Goal: Task Accomplishment & Management: Complete application form

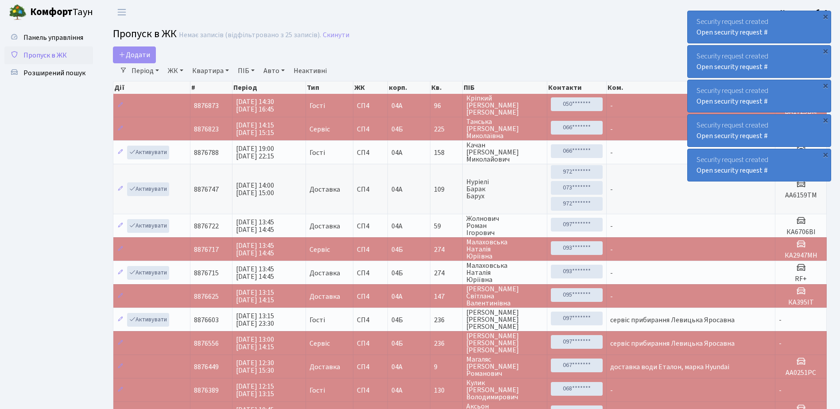
select select "25"
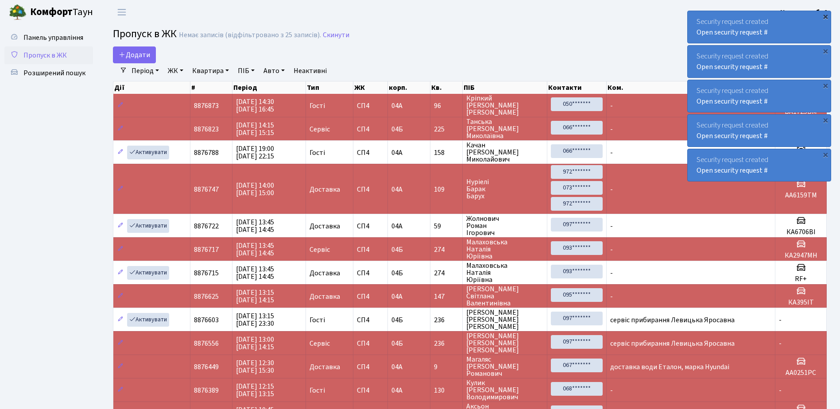
click at [826, 16] on div "×" at bounding box center [825, 16] width 9 height 9
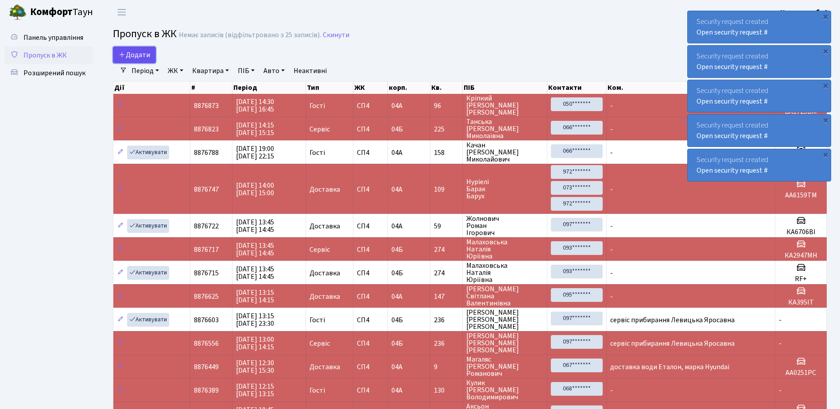
click at [140, 49] on link "Додати" at bounding box center [134, 55] width 43 height 17
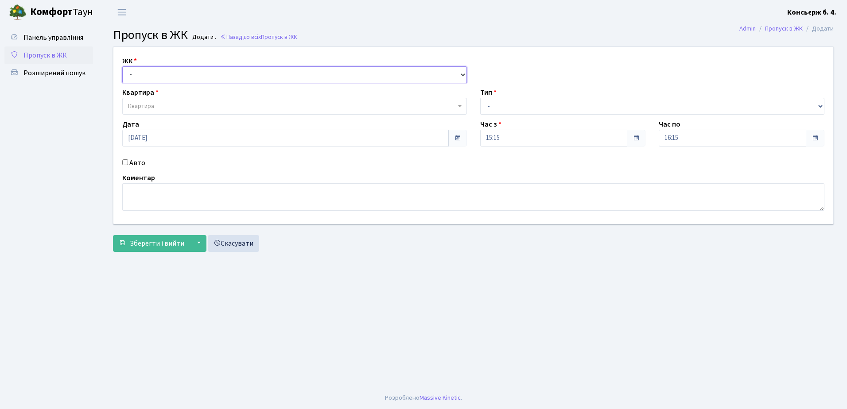
click at [184, 72] on select "- [STREET_ADDRESS]" at bounding box center [294, 74] width 345 height 17
select select "325"
click at [122, 66] on select "- [STREET_ADDRESS]" at bounding box center [294, 74] width 345 height 17
select select
click at [188, 106] on span "Квартира" at bounding box center [292, 106] width 328 height 9
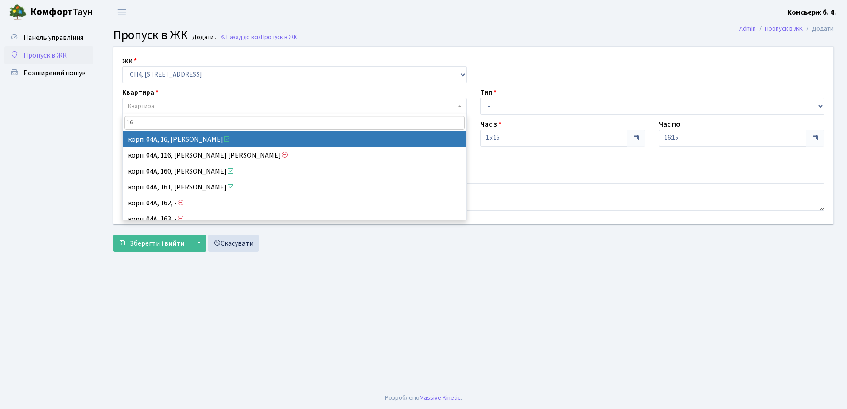
type input "16"
select select "21044"
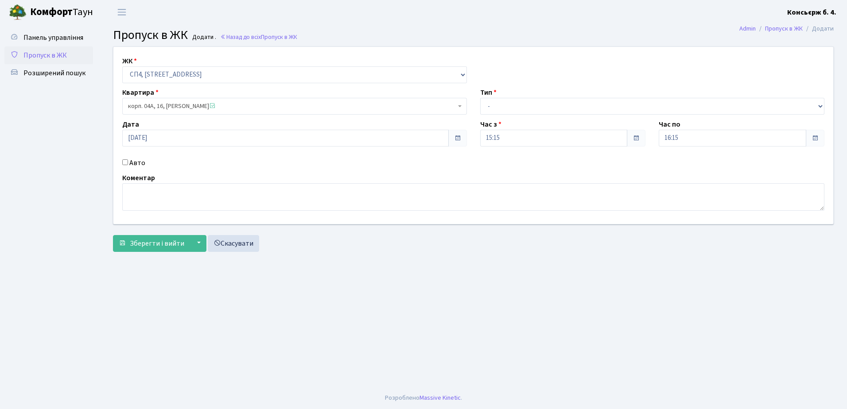
click at [124, 161] on input "Авто" at bounding box center [125, 162] width 6 height 6
checkbox input "true"
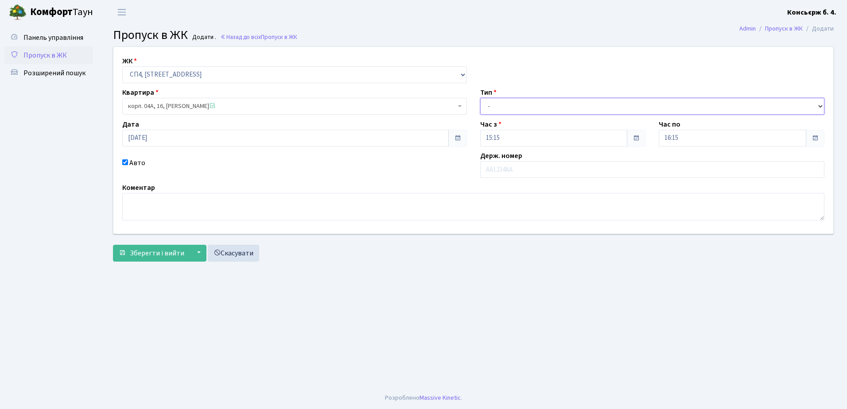
click at [517, 105] on select "- Доставка Таксі Гості Сервіс" at bounding box center [652, 106] width 345 height 17
select select "18"
click at [480, 98] on select "- Доставка Таксі Гості Сервіс" at bounding box center [652, 106] width 345 height 17
click at [525, 170] on input "text" at bounding box center [652, 169] width 345 height 17
type input "АА6425ХН"
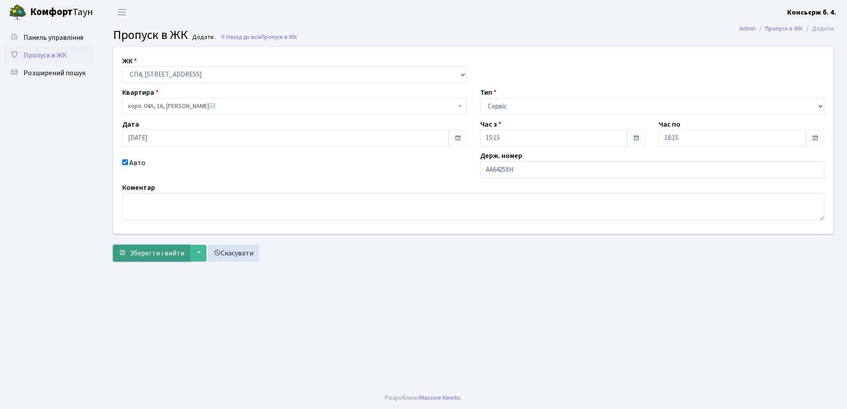
click at [165, 250] on span "Зберегти і вийти" at bounding box center [157, 254] width 54 height 10
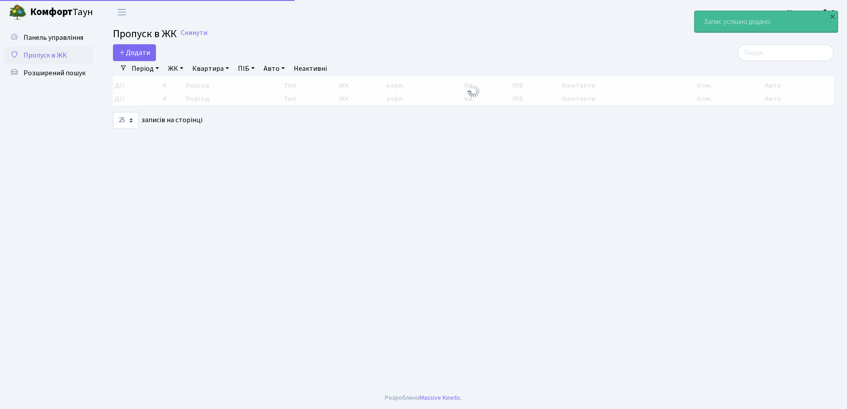
select select "25"
